Goal: Task Accomplishment & Management: Use online tool/utility

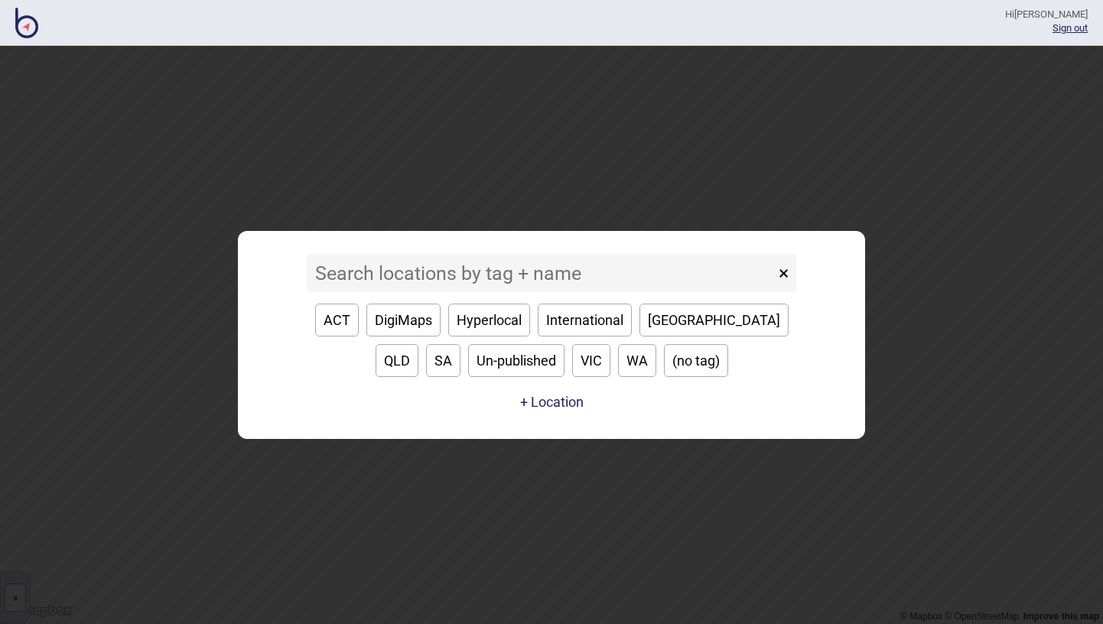
click at [612, 281] on input at bounding box center [541, 273] width 468 height 38
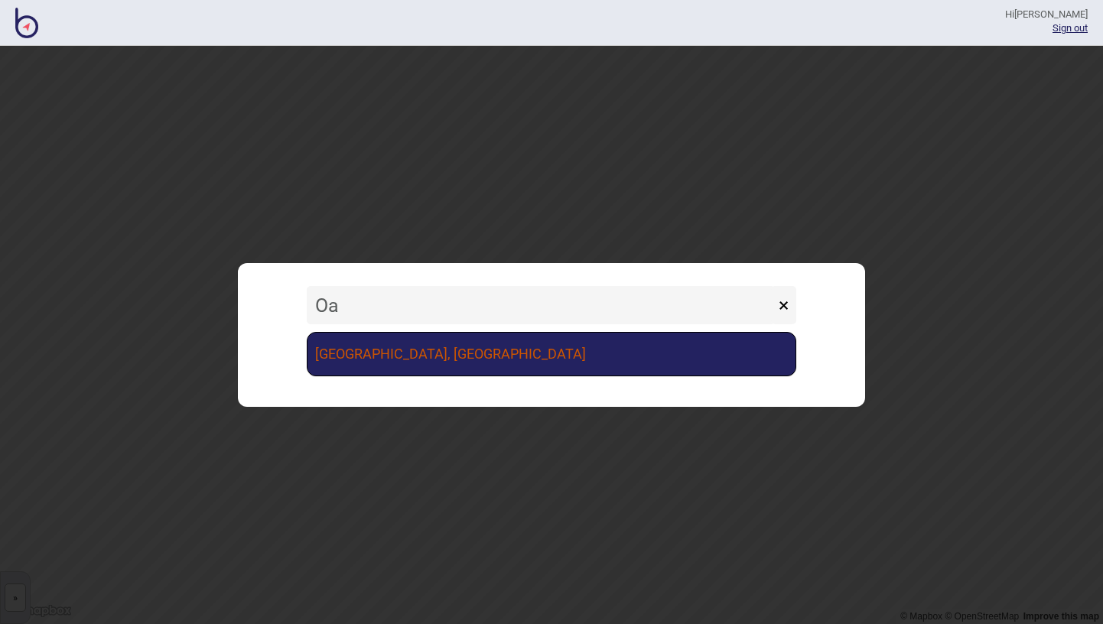
type input "Oa"
click at [558, 359] on link "[GEOGRAPHIC_DATA], [GEOGRAPHIC_DATA]" at bounding box center [551, 354] width 489 height 44
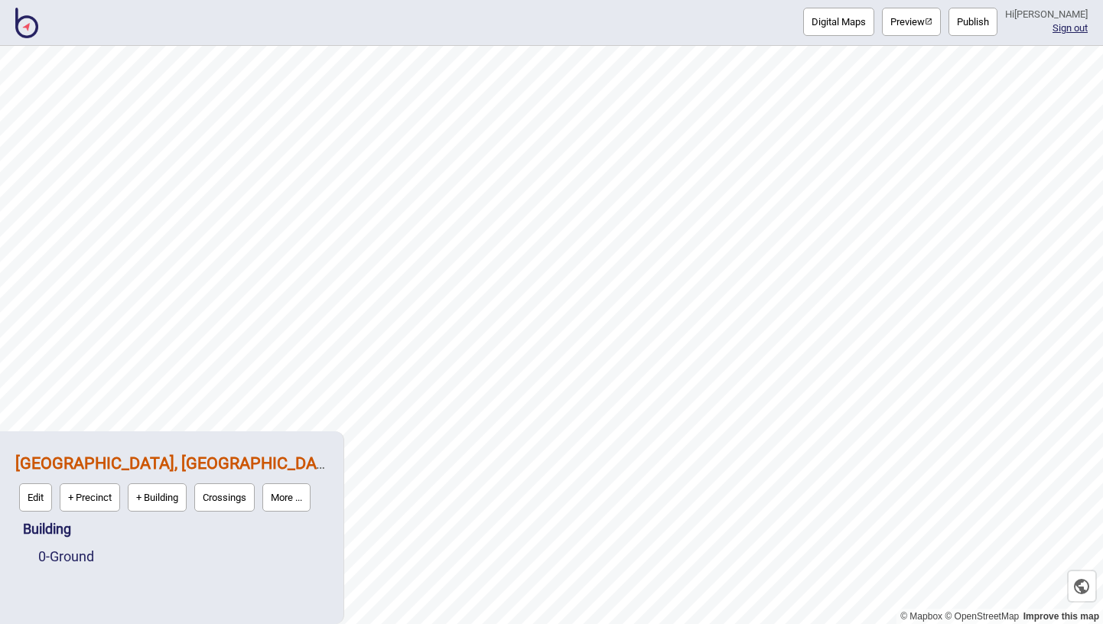
click at [834, 34] on button "Digital Maps" at bounding box center [838, 22] width 71 height 28
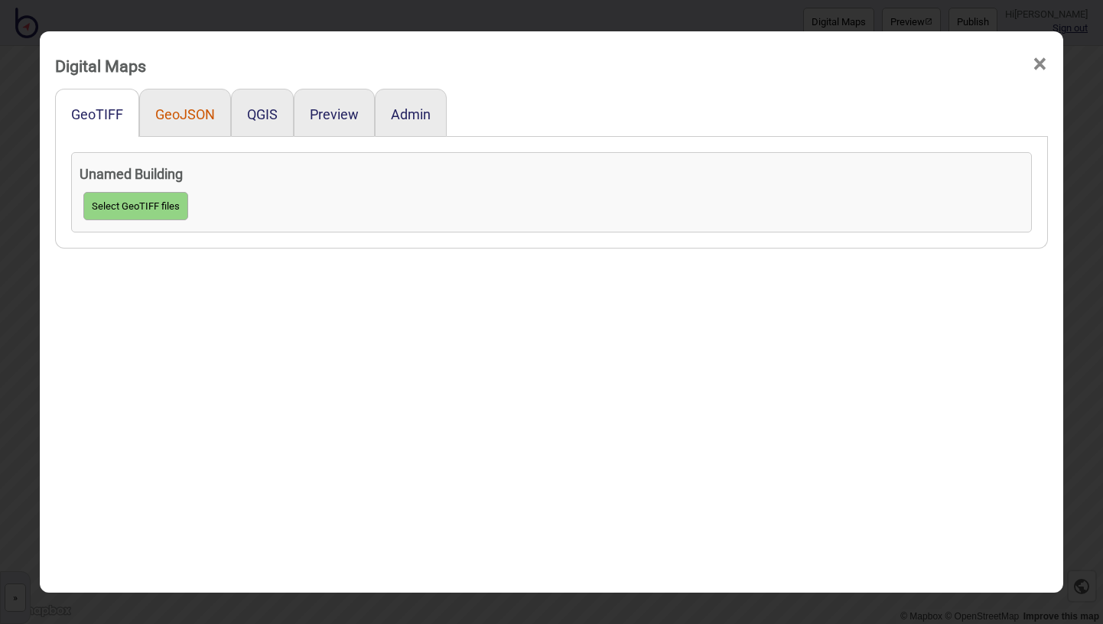
click at [187, 115] on button "GeoJSON" at bounding box center [185, 114] width 60 height 16
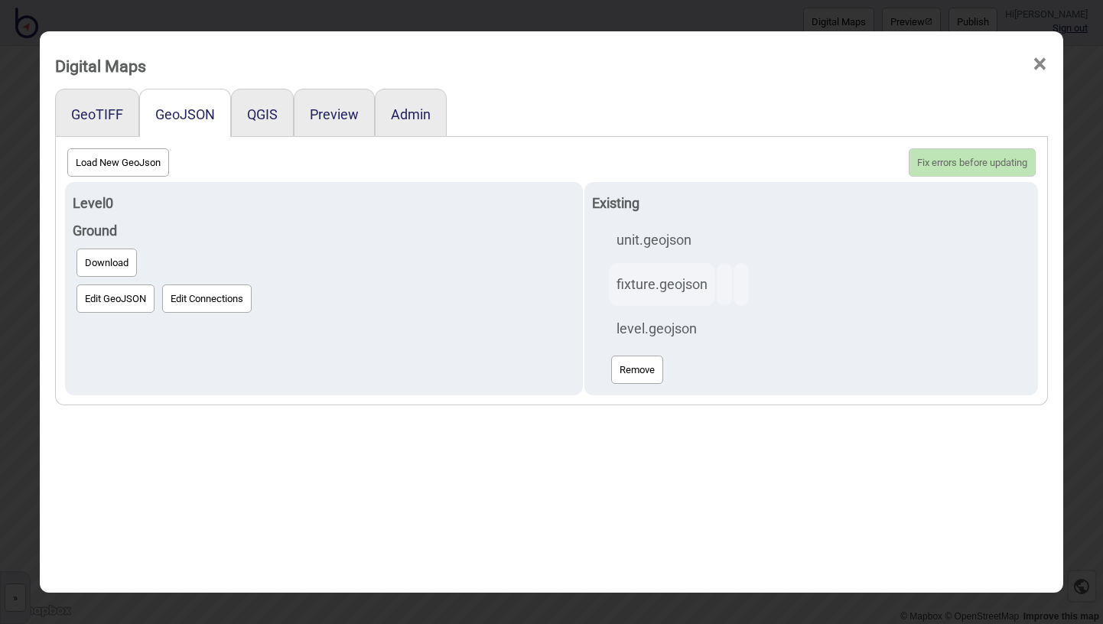
click at [143, 156] on button "Load New GeoJson" at bounding box center [118, 162] width 102 height 28
click input "file" at bounding box center [0, 0] width 0 height 0
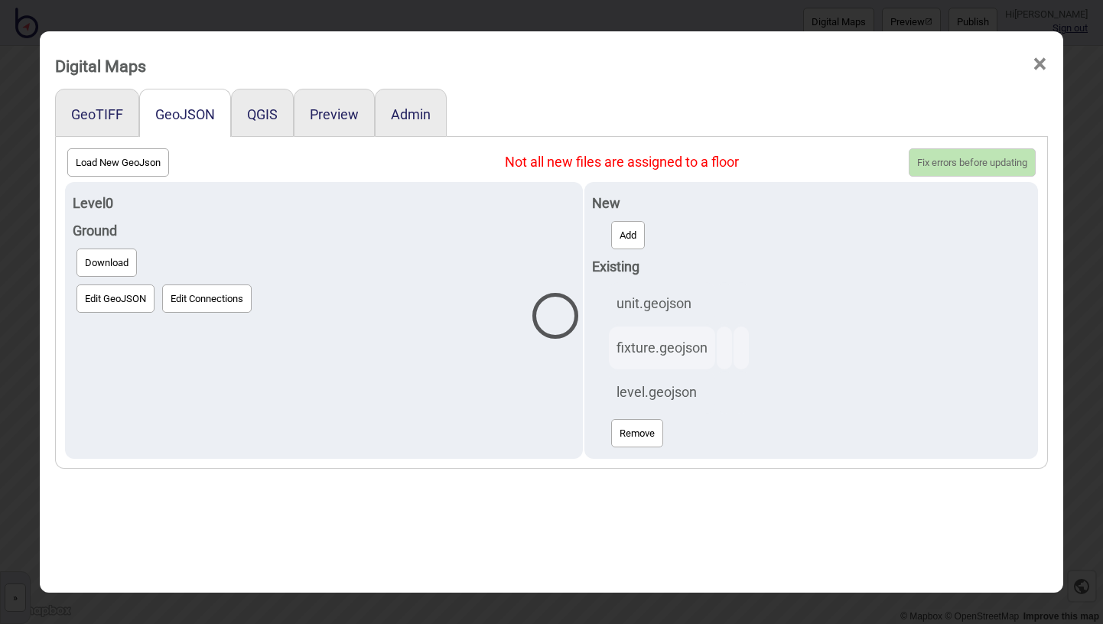
select select "fixture.geojson"
select select "level.geojson"
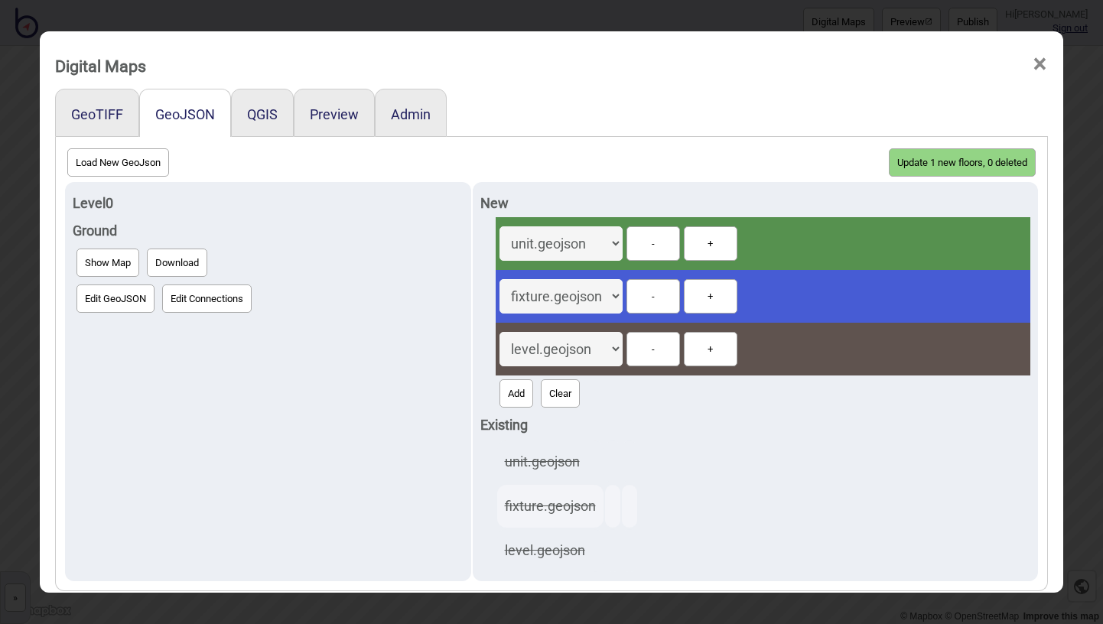
click at [935, 161] on button "Update 1 new floors, 0 deleted" at bounding box center [962, 162] width 147 height 28
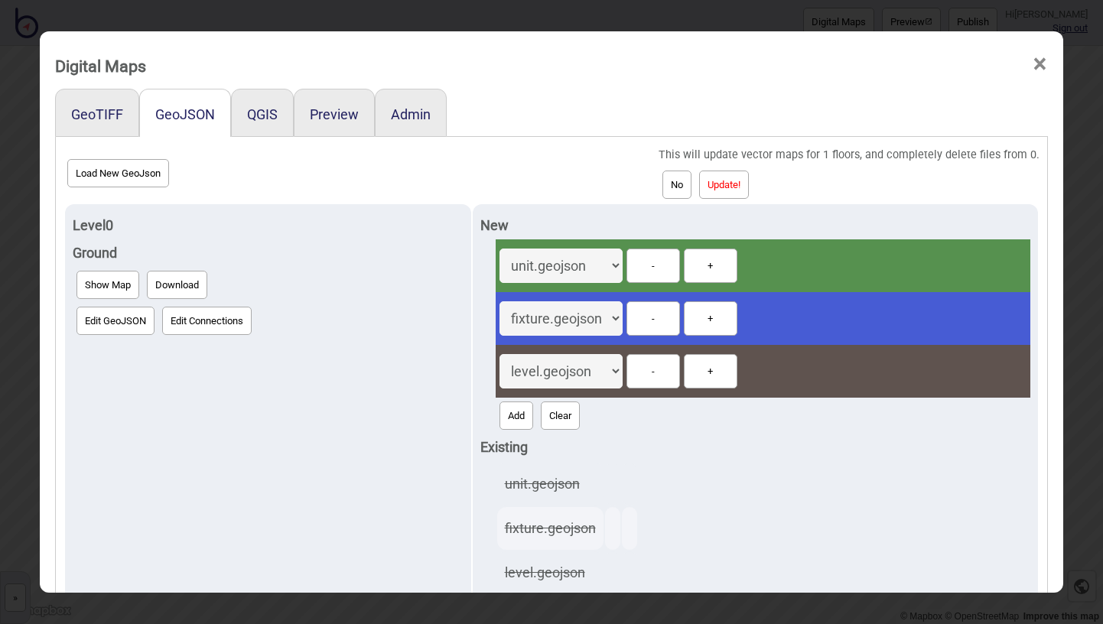
click at [748, 174] on button "Update!" at bounding box center [724, 185] width 50 height 28
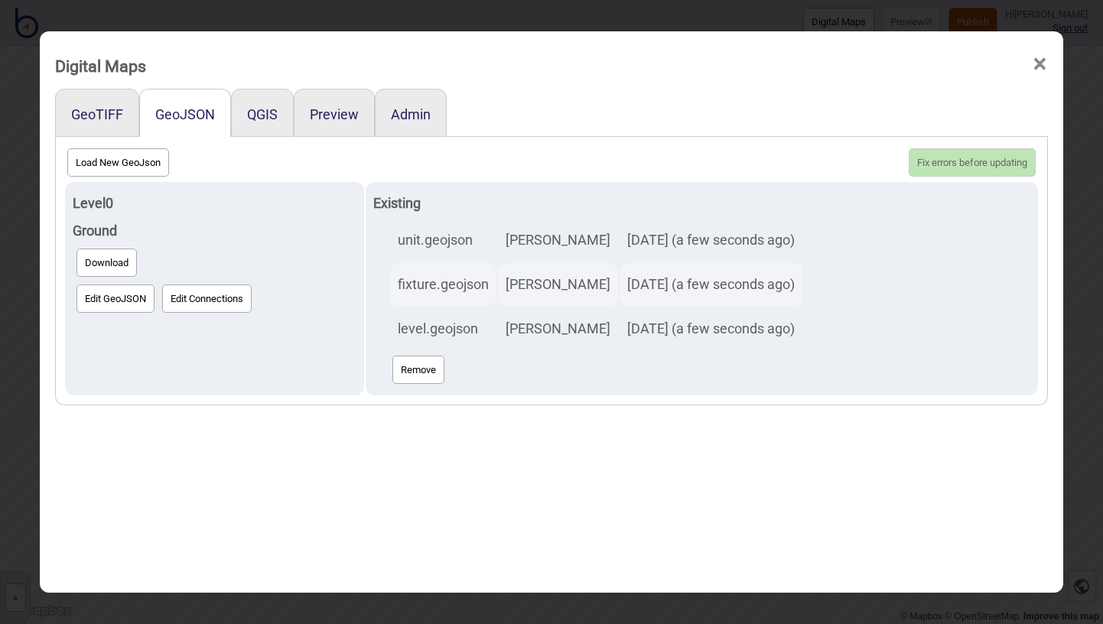
click at [1032, 63] on span "×" at bounding box center [1040, 64] width 16 height 50
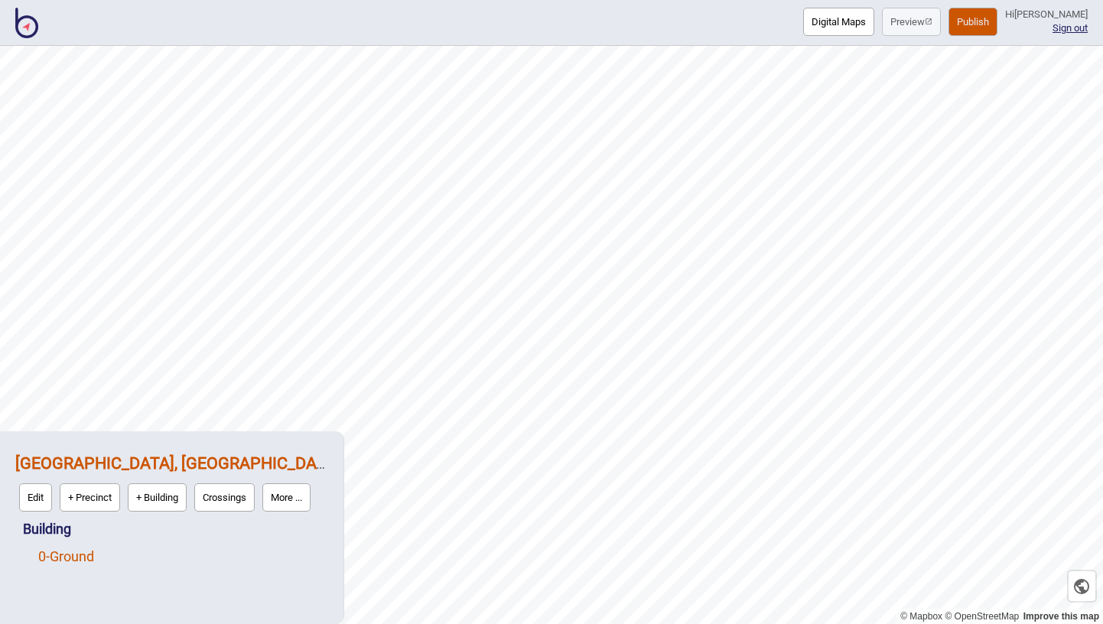
click at [66, 553] on link "0 - Ground" at bounding box center [66, 556] width 56 height 16
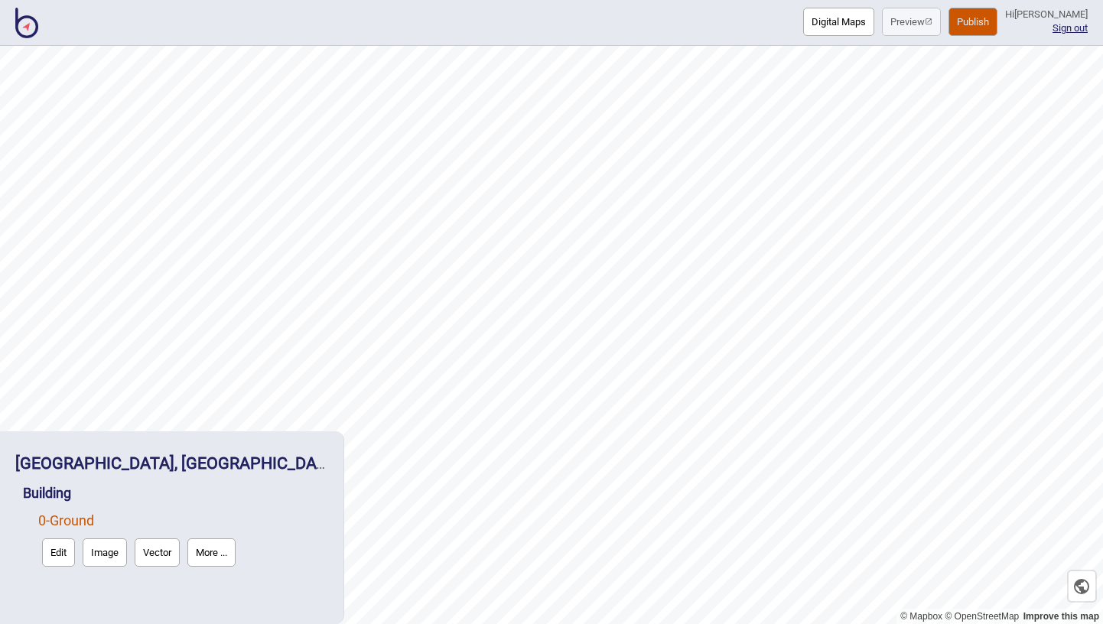
click at [158, 551] on button "Vector" at bounding box center [157, 552] width 45 height 28
